Goal: Communication & Community: Answer question/provide support

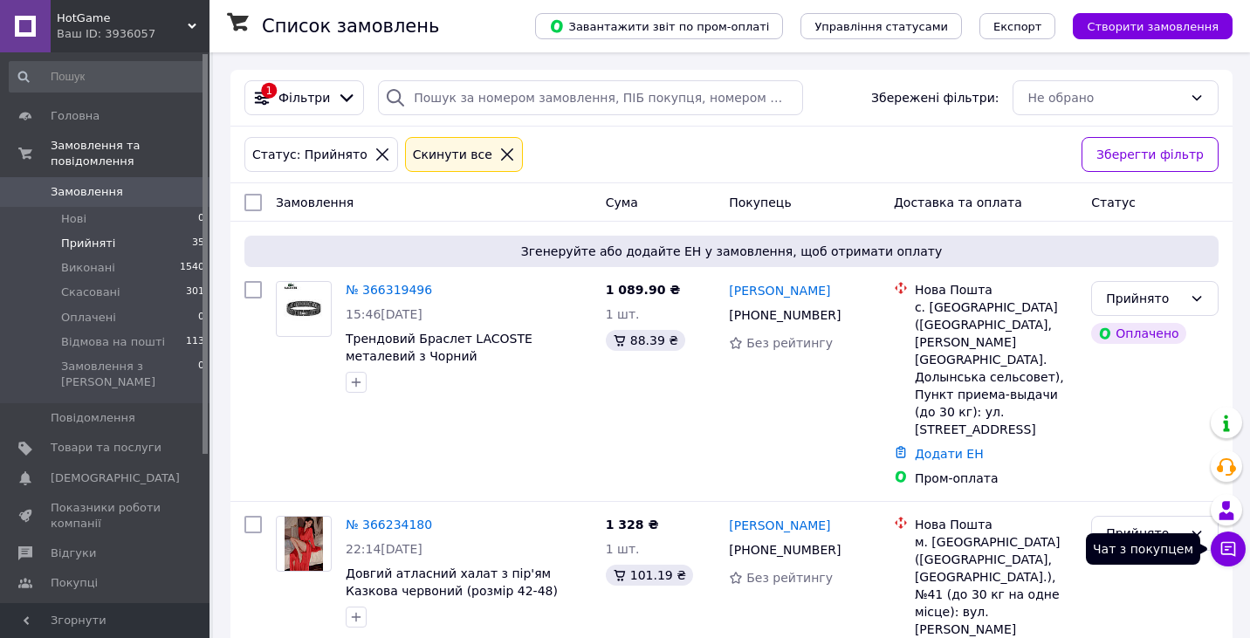
click at [1236, 554] on icon at bounding box center [1229, 549] width 15 height 15
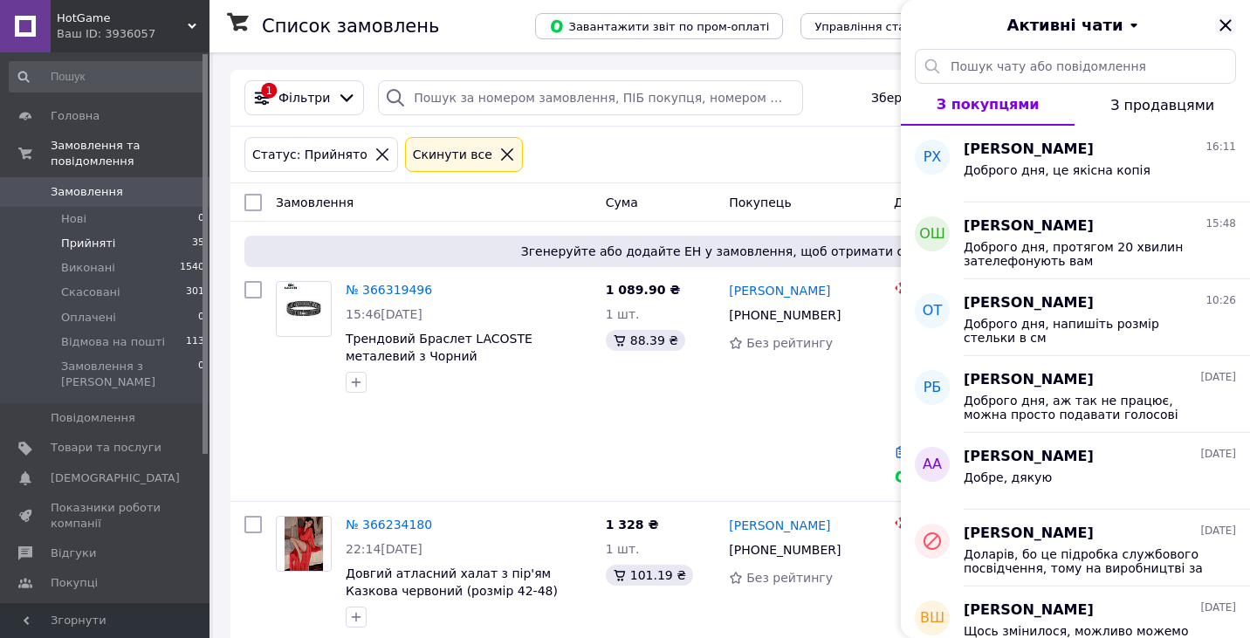
click at [1235, 22] on icon "Закрити" at bounding box center [1226, 25] width 21 height 21
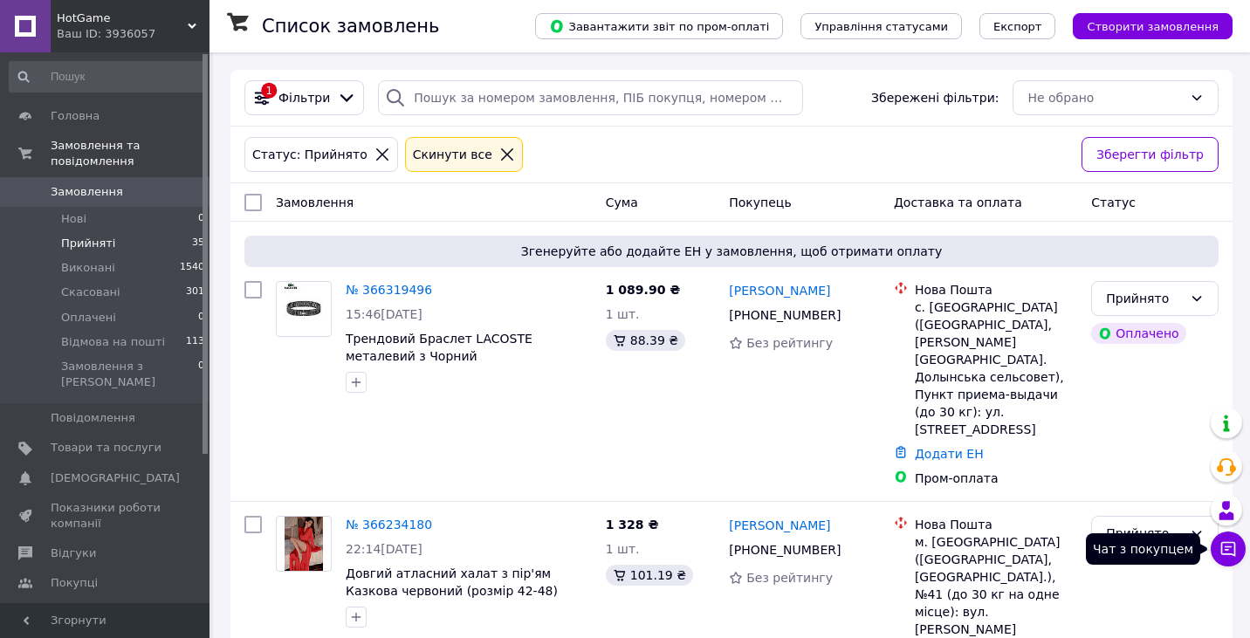
click at [1224, 550] on icon at bounding box center [1228, 549] width 17 height 17
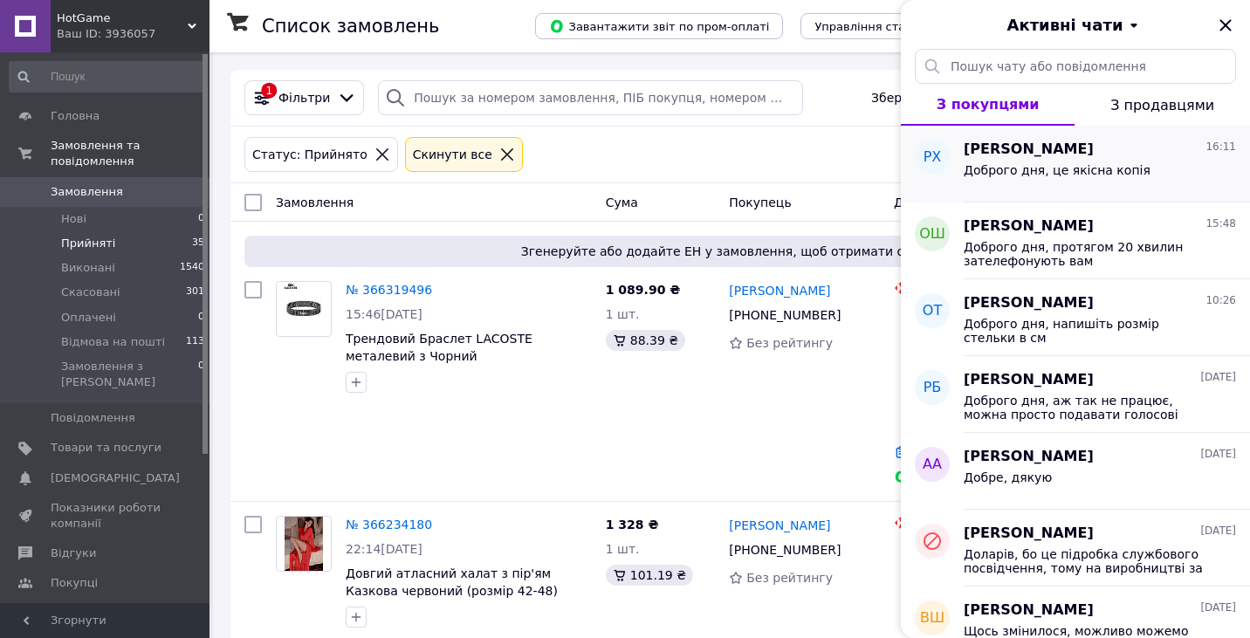
click at [1174, 163] on div "Доброго дня, це якісна копія" at bounding box center [1100, 174] width 272 height 28
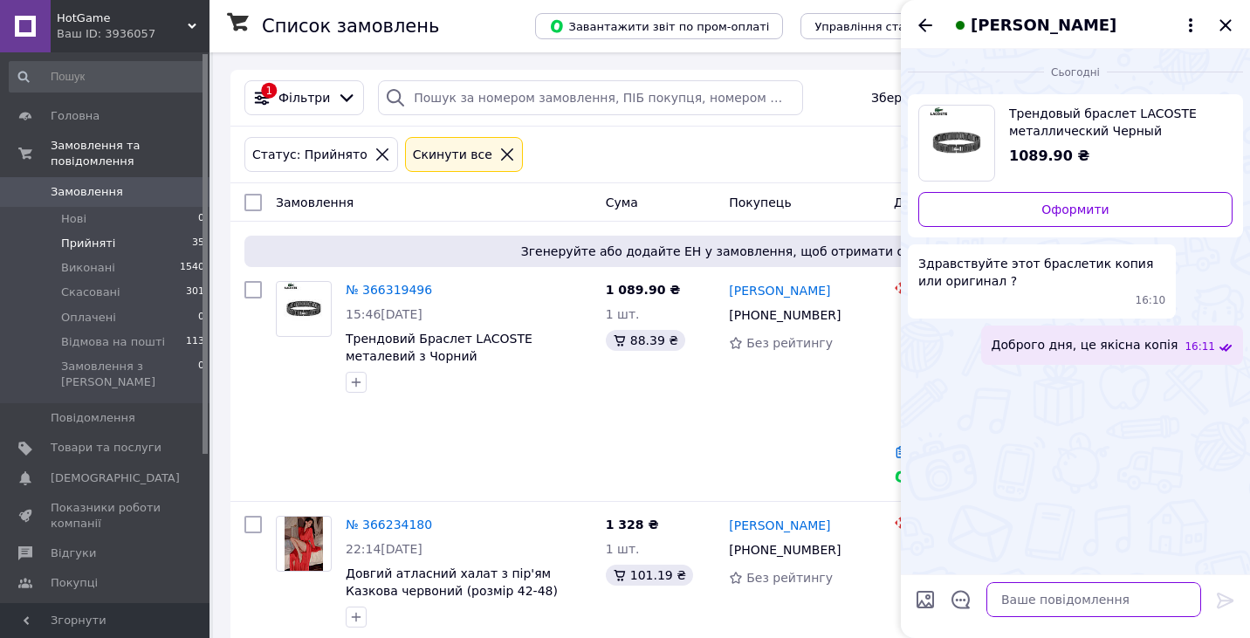
click at [1049, 589] on textarea at bounding box center [1094, 599] width 215 height 35
paste textarea "Також в наявності є оригінальне пакування до браслету коштує +200 грн"
type textarea "Також в наявності є оригінальне пакування до браслету коштує +200 грн"
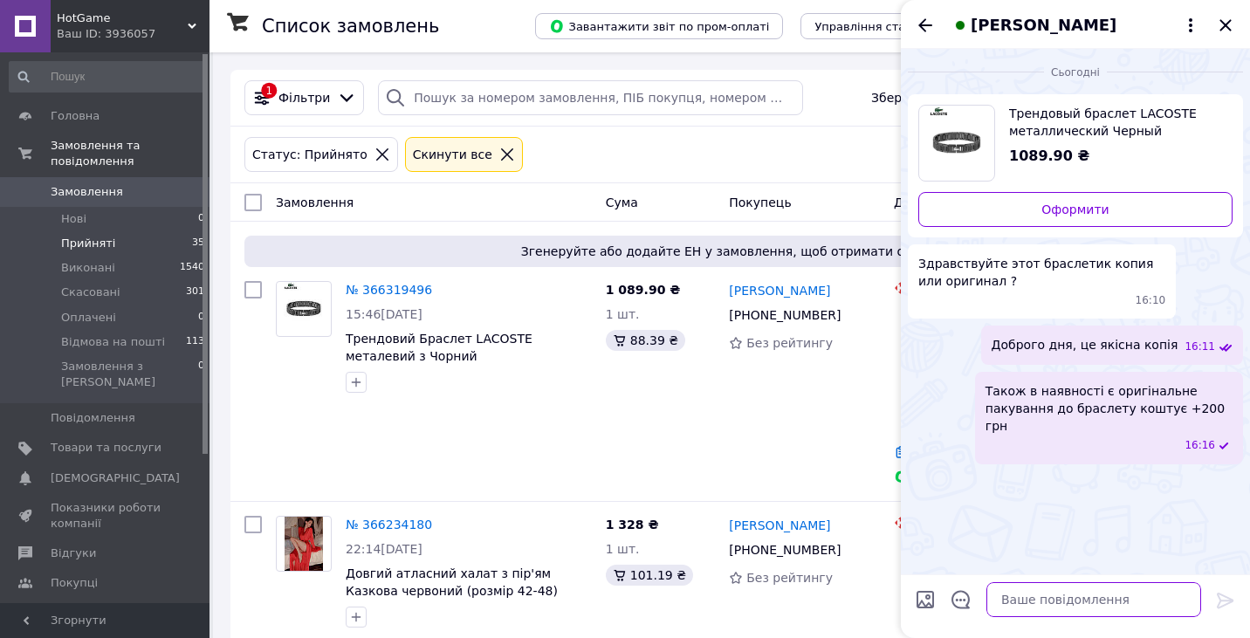
click at [1097, 590] on textarea at bounding box center [1094, 599] width 215 height 35
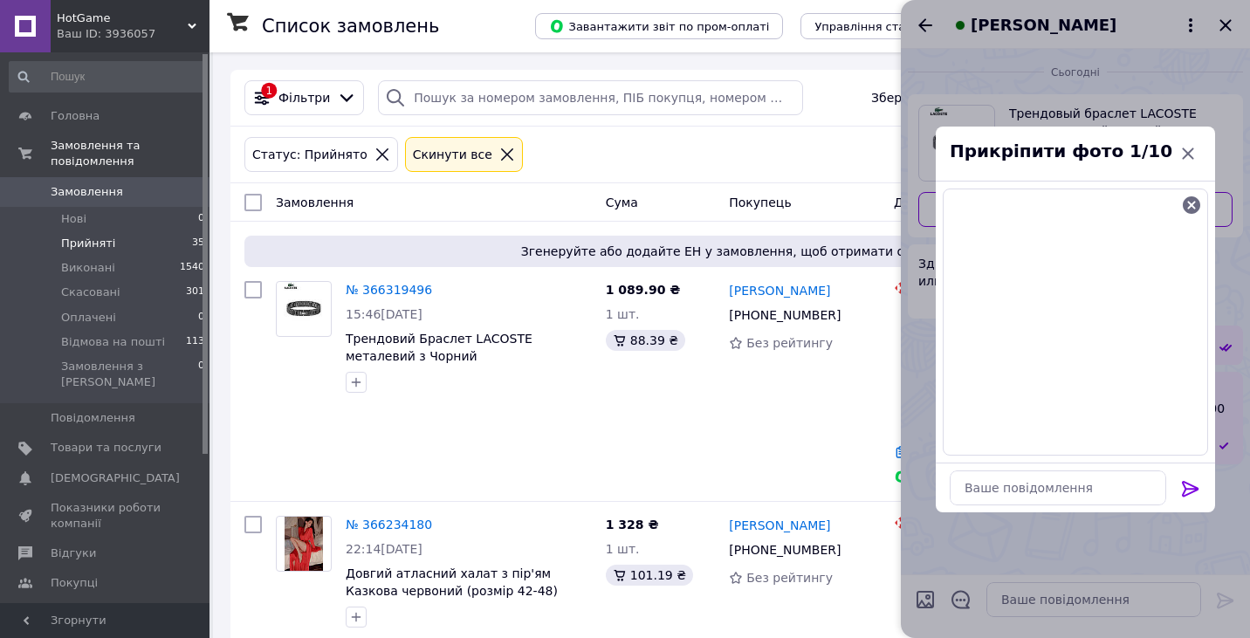
click at [1195, 499] on button at bounding box center [1191, 491] width 21 height 24
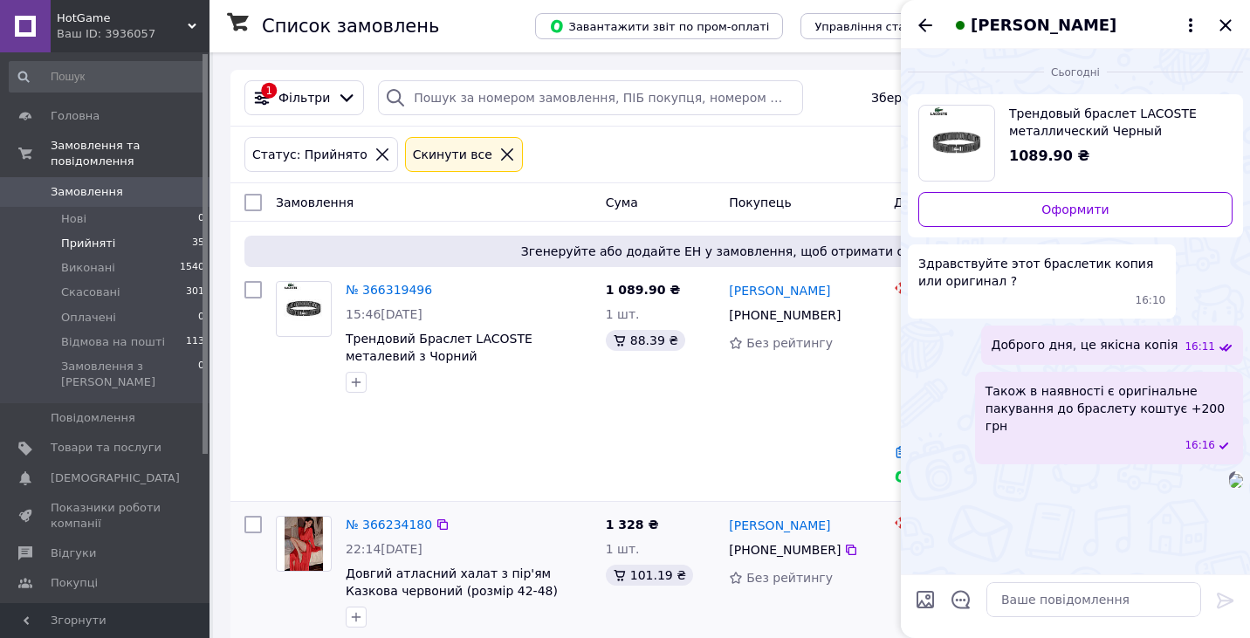
scroll to position [39, 0]
click at [974, 326] on div "Доброго дня, це якісна копія 16:11" at bounding box center [1075, 345] width 335 height 39
click at [924, 12] on div "[PERSON_NAME]" at bounding box center [1075, 24] width 349 height 49
click at [923, 19] on icon "Назад" at bounding box center [925, 25] width 21 height 21
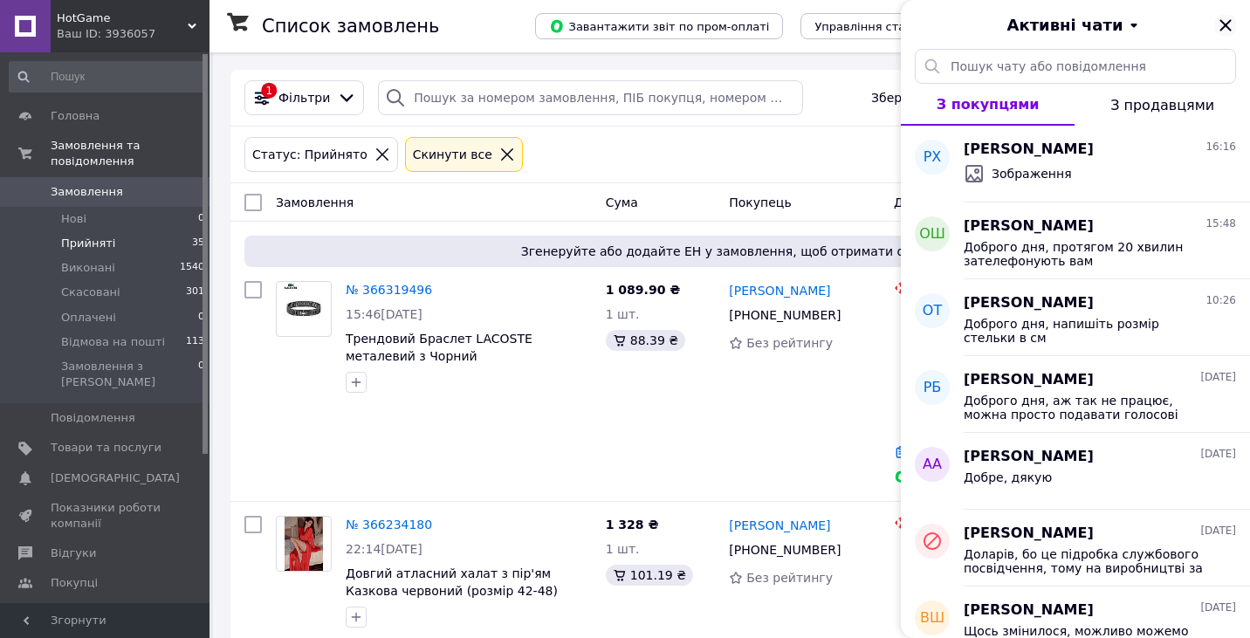
click at [1226, 25] on icon "Закрити" at bounding box center [1225, 24] width 11 height 11
